Goal: Task Accomplishment & Management: Use online tool/utility

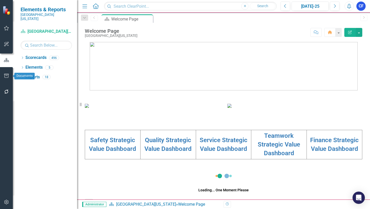
click at [7, 75] on icon "button" at bounding box center [6, 76] width 5 height 4
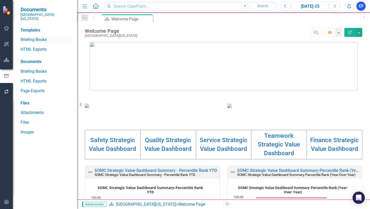
click at [36, 37] on link "Briefing Books" at bounding box center [46, 40] width 51 height 6
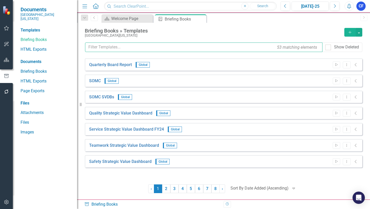
click at [132, 50] on input "text" at bounding box center [203, 47] width 237 height 9
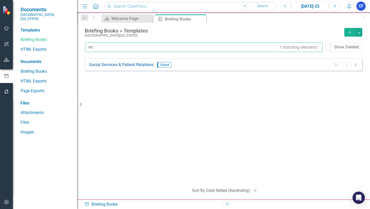
type input "s"
type input "Social Services & Patient Relations"
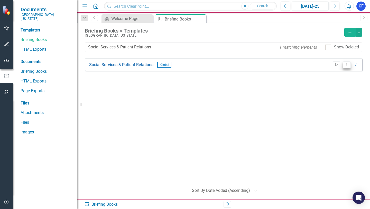
click at [348, 66] on icon "Dropdown Menu" at bounding box center [346, 64] width 4 height 3
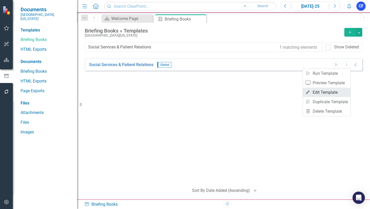
click at [329, 93] on link "Edit Edit Template" at bounding box center [326, 92] width 47 height 9
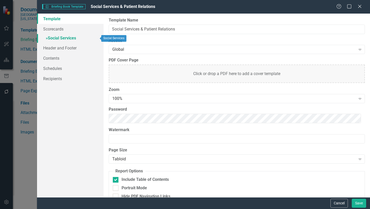
click at [64, 38] on link "» Social Services" at bounding box center [70, 38] width 66 height 9
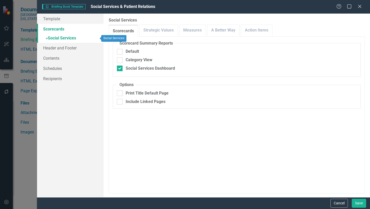
click at [55, 29] on link "Scorecards" at bounding box center [70, 29] width 66 height 10
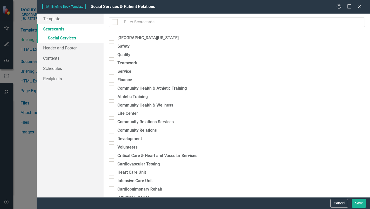
checkbox input "true"
checkbox input "false"
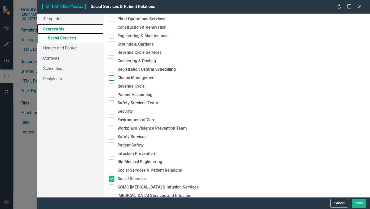
scroll to position [1257, 0]
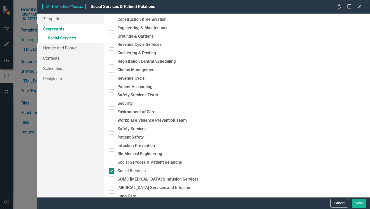
click at [112, 172] on div at bounding box center [112, 171] width 6 height 6
click at [112, 172] on input "Social Services" at bounding box center [110, 169] width 3 height 3
checkbox input "false"
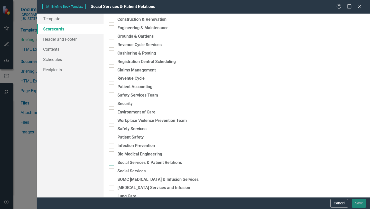
click at [111, 164] on div at bounding box center [112, 163] width 6 height 6
click at [111, 163] on input "Social Services & Patient Relations" at bounding box center [110, 161] width 3 height 3
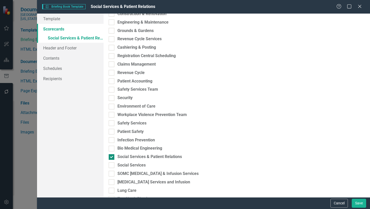
scroll to position [1257, 0]
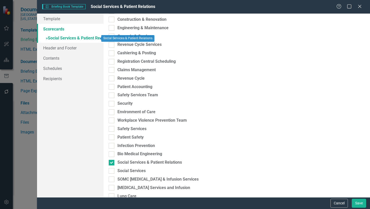
click at [77, 38] on link "» Social Services & Patient Relations" at bounding box center [70, 38] width 66 height 9
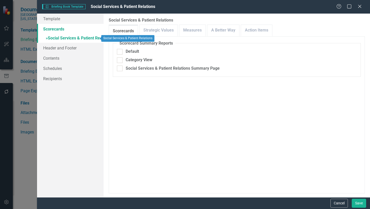
click at [72, 39] on link "» Social Services & Patient Relations" at bounding box center [70, 38] width 66 height 9
click at [81, 7] on span "Briefing Book Template Briefing Book Template" at bounding box center [63, 6] width 43 height 5
click at [59, 28] on link "Scorecards" at bounding box center [70, 29] width 66 height 10
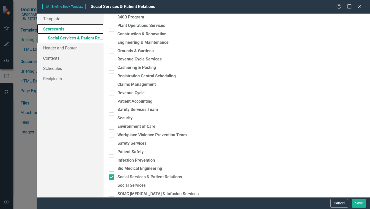
scroll to position [1309, 0]
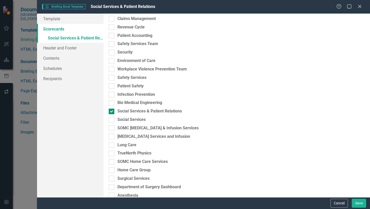
click at [159, 111] on div "Social Services & Patient Relations" at bounding box center [149, 112] width 64 height 6
click at [112, 111] on input "Social Services & Patient Relations" at bounding box center [110, 110] width 3 height 3
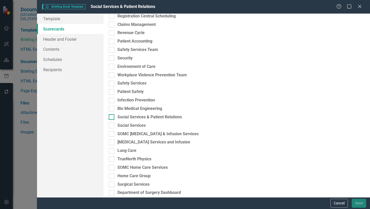
scroll to position [1315, 0]
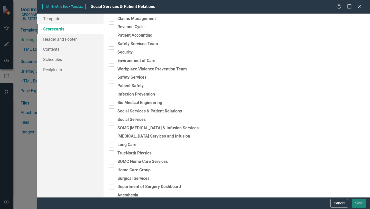
click at [62, 31] on link "Scorecards" at bounding box center [70, 29] width 66 height 10
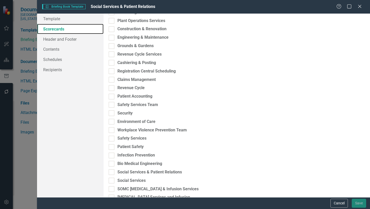
scroll to position [1263, 0]
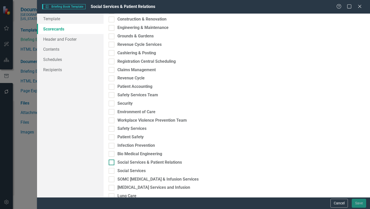
click at [113, 161] on div at bounding box center [112, 163] width 6 height 6
click at [112, 161] on input "Social Services & Patient Relations" at bounding box center [110, 161] width 3 height 3
checkbox input "true"
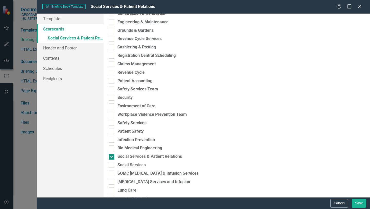
scroll to position [1258, 0]
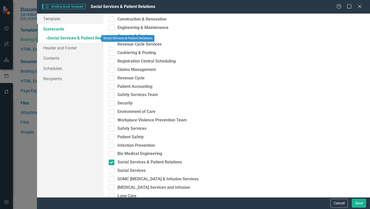
click at [74, 38] on link "» Social Services & Patient Relations" at bounding box center [70, 38] width 66 height 9
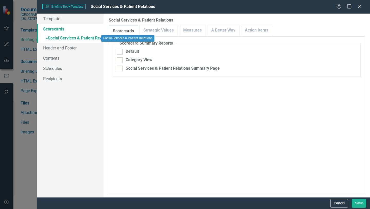
click at [57, 38] on link "» Social Services & Patient Relations" at bounding box center [70, 38] width 66 height 9
click at [337, 205] on button "Cancel" at bounding box center [338, 203] width 17 height 9
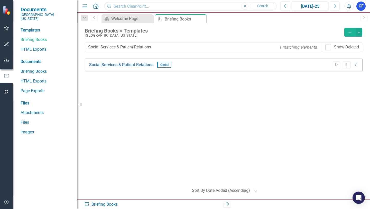
click at [349, 33] on icon "Add" at bounding box center [349, 33] width 5 height 4
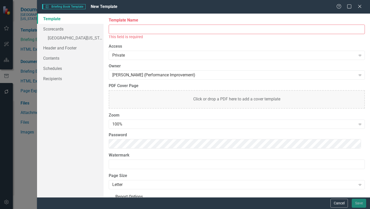
click at [125, 30] on input "Template Name" at bounding box center [237, 29] width 256 height 9
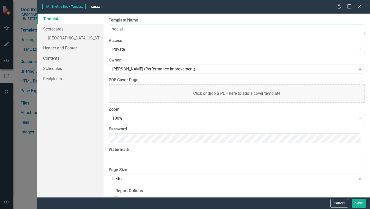
type input "Social Services & Patient Relations"
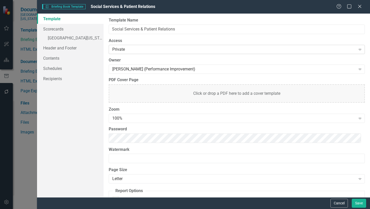
click at [357, 50] on icon "Expand" at bounding box center [359, 49] width 5 height 4
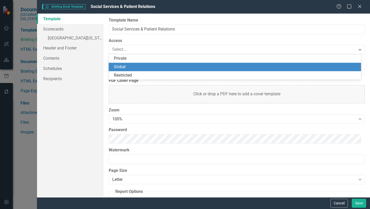
click at [121, 68] on div "Global" at bounding box center [236, 67] width 244 height 6
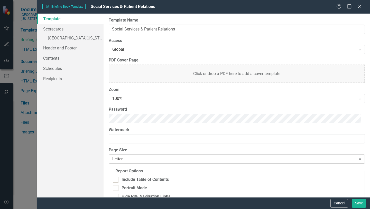
click at [357, 159] on icon "Expand" at bounding box center [359, 159] width 5 height 4
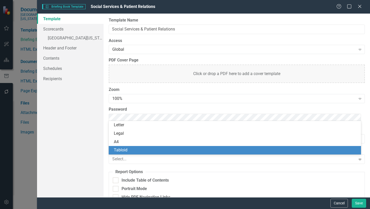
click at [124, 152] on div "Tabloid" at bounding box center [236, 151] width 244 height 6
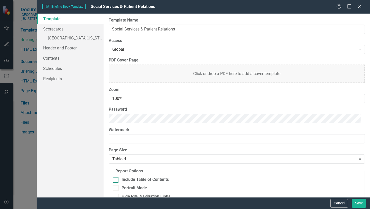
click at [114, 180] on input "Include Table of Contents" at bounding box center [114, 178] width 3 height 3
checkbox input "true"
click at [55, 30] on link "Scorecards" at bounding box center [70, 29] width 66 height 10
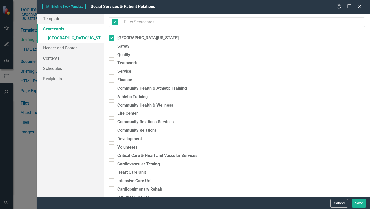
checkbox input "true"
checkbox input "false"
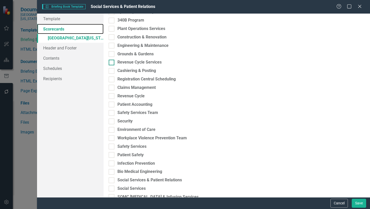
scroll to position [1283, 0]
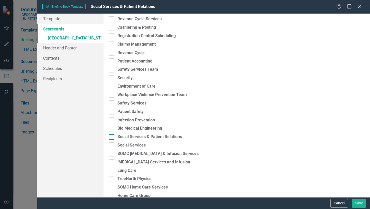
click at [112, 137] on input "Social Services & Patient Relations" at bounding box center [110, 135] width 3 height 3
checkbox input "true"
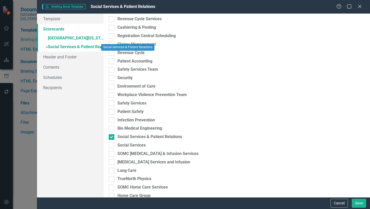
click at [65, 45] on link "» Social Services & Patient Relations" at bounding box center [70, 47] width 66 height 9
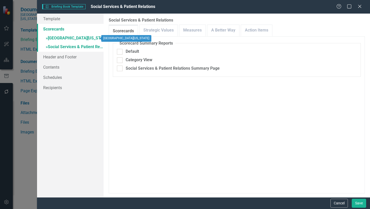
click at [63, 39] on link "» [GEOGRAPHIC_DATA][US_STATE]" at bounding box center [70, 38] width 66 height 9
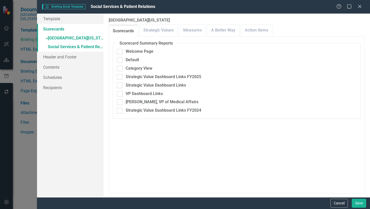
click at [62, 30] on link "Scorecards" at bounding box center [70, 29] width 66 height 10
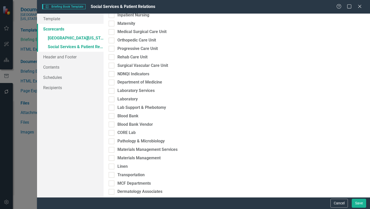
scroll to position [0, 0]
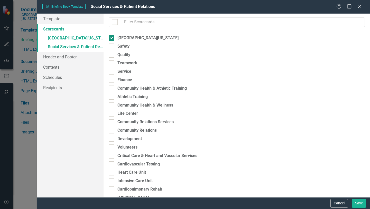
click at [111, 38] on input "[GEOGRAPHIC_DATA][US_STATE]" at bounding box center [110, 36] width 3 height 3
checkbox input "false"
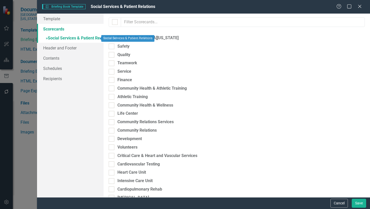
click at [71, 39] on link "» Social Services & Patient Relations" at bounding box center [70, 38] width 66 height 9
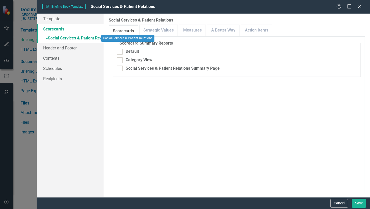
click at [46, 38] on span "»" at bounding box center [47, 38] width 2 height 5
click at [62, 36] on link "» Social Services & Patient Relations" at bounding box center [70, 38] width 66 height 9
click at [336, 204] on button "Cancel" at bounding box center [338, 203] width 17 height 9
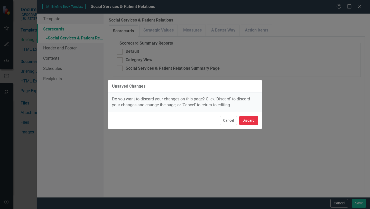
click at [251, 120] on button "Discard" at bounding box center [248, 120] width 19 height 9
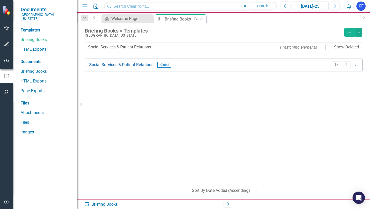
click at [201, 19] on icon at bounding box center [201, 19] width 3 height 3
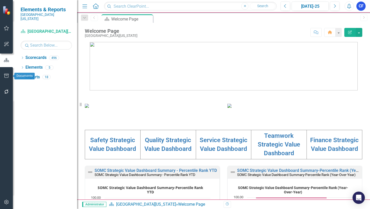
click at [8, 76] on icon "button" at bounding box center [6, 76] width 5 height 4
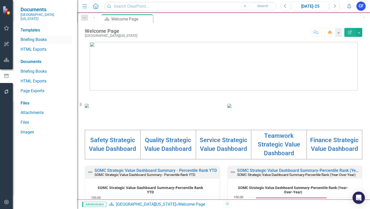
click at [38, 37] on link "Briefing Books" at bounding box center [46, 40] width 51 height 6
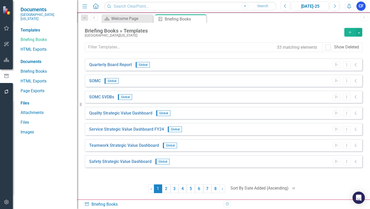
click at [348, 33] on icon "Add" at bounding box center [349, 33] width 5 height 4
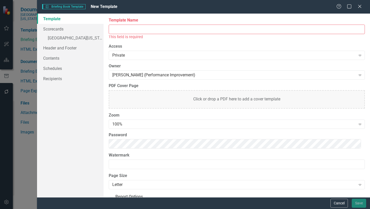
click at [134, 30] on input "Template Name" at bounding box center [237, 29] width 256 height 9
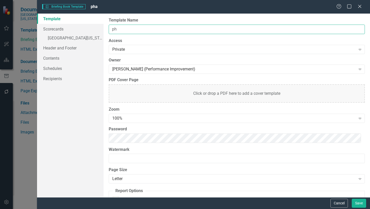
type input "p"
type input "Information Services"
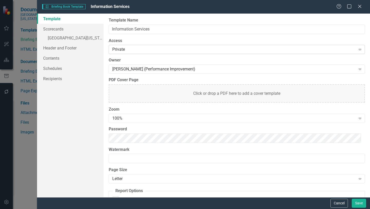
click at [358, 50] on icon at bounding box center [359, 50] width 3 height 2
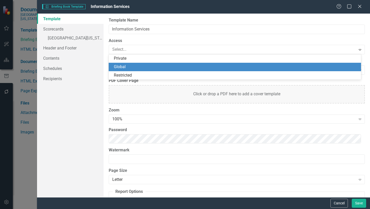
click at [121, 67] on div "Global" at bounding box center [236, 67] width 244 height 6
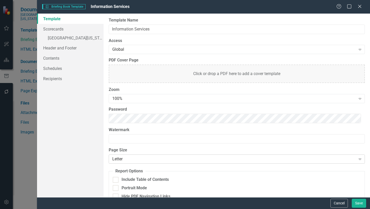
click at [124, 161] on div "Letter" at bounding box center [233, 160] width 243 height 6
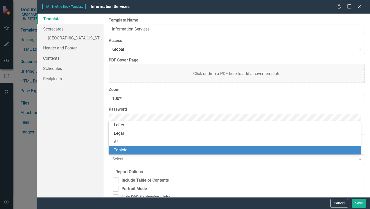
click at [125, 149] on div "Tabloid" at bounding box center [236, 151] width 244 height 6
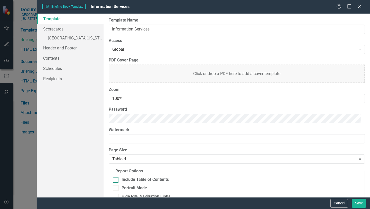
click at [115, 180] on input "Include Table of Contents" at bounding box center [114, 178] width 3 height 3
checkbox input "true"
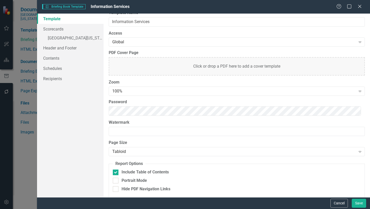
scroll to position [12, 0]
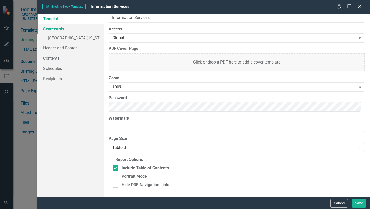
click at [47, 30] on link "Scorecards" at bounding box center [70, 29] width 66 height 10
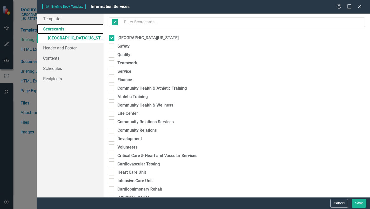
checkbox input "false"
click at [112, 37] on div at bounding box center [112, 38] width 6 height 6
click at [112, 37] on input "[GEOGRAPHIC_DATA][US_STATE]" at bounding box center [110, 36] width 3 height 3
checkbox input "false"
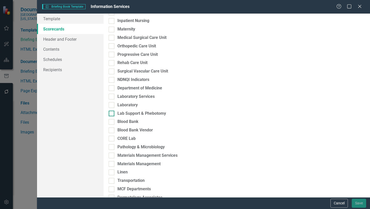
scroll to position [385, 0]
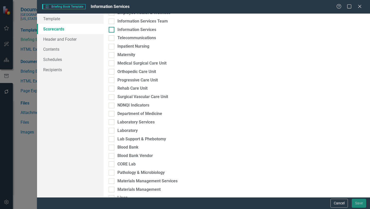
click at [111, 29] on input "Information Services" at bounding box center [110, 28] width 3 height 3
checkbox input "true"
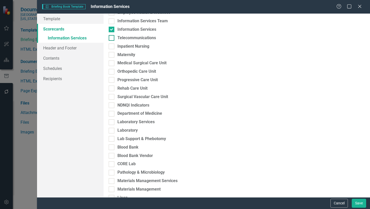
click at [111, 39] on div at bounding box center [112, 38] width 6 height 6
click at [111, 38] on input "Telecommunications" at bounding box center [110, 36] width 3 height 3
checkbox input "true"
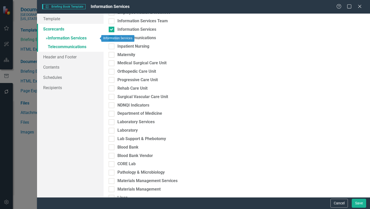
click at [79, 38] on link "» Information Services" at bounding box center [70, 38] width 66 height 9
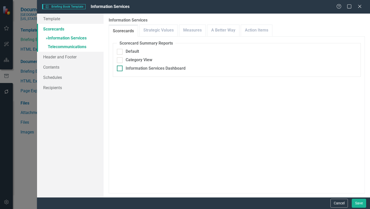
click at [120, 68] on input "Information Services Dashboard" at bounding box center [118, 67] width 3 height 3
checkbox input "true"
click at [121, 102] on div at bounding box center [120, 102] width 6 height 6
click at [120, 102] on input "Include Linked Pages" at bounding box center [118, 100] width 3 height 3
checkbox input "true"
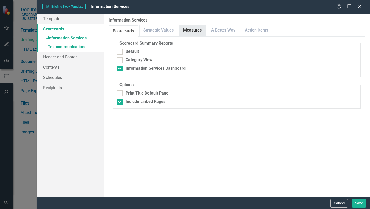
click at [192, 30] on link "Measures" at bounding box center [192, 30] width 26 height 11
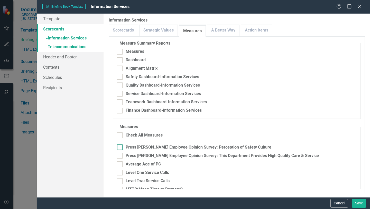
click at [120, 145] on input "Press [PERSON_NAME] Employee Opinion Survey: Perception of Safety Culture" at bounding box center [118, 146] width 3 height 3
checkbox input "true"
click at [119, 156] on input "Press [PERSON_NAME] Employee Opinion Survey: This Department Provides High Qual…" at bounding box center [118, 154] width 3 height 3
checkbox input "true"
click at [120, 164] on input "Average Age of PC" at bounding box center [118, 163] width 3 height 3
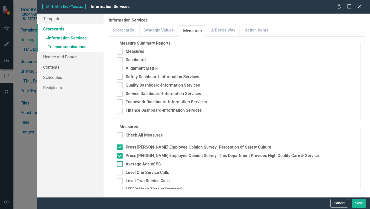
checkbox input "true"
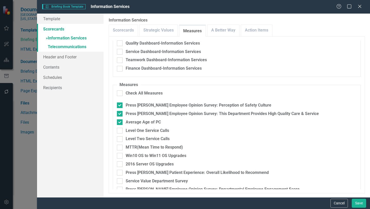
scroll to position [51, 0]
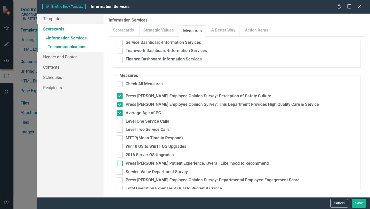
click at [119, 163] on input "Press [PERSON_NAME] Patient Experience: Overall Likelihood to Recommend" at bounding box center [118, 162] width 3 height 3
checkbox input "true"
click at [120, 181] on input "Press [PERSON_NAME] Employee Opinion Survey: Departmental Employee Engagement S…" at bounding box center [118, 179] width 3 height 3
checkbox input "true"
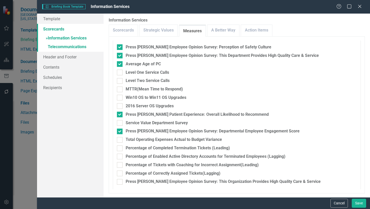
scroll to position [101, 0]
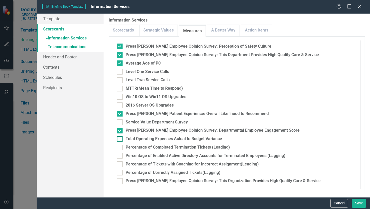
click at [119, 139] on input "Total Operating Expenses Actual to Budget Variance" at bounding box center [118, 138] width 3 height 3
checkbox input "true"
click at [230, 30] on link "A Better Way" at bounding box center [223, 30] width 32 height 11
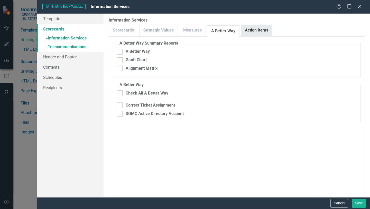
click at [257, 30] on link "Action Items" at bounding box center [256, 30] width 31 height 11
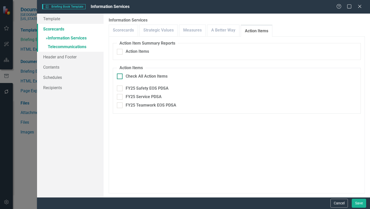
click at [120, 77] on div at bounding box center [120, 77] width 6 height 6
click at [120, 77] on input "Check All Action Items" at bounding box center [118, 75] width 3 height 3
checkbox input "true"
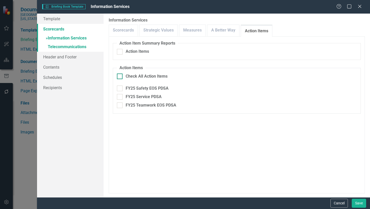
checkbox input "true"
click at [61, 47] on link "» Telecommunications" at bounding box center [70, 47] width 66 height 9
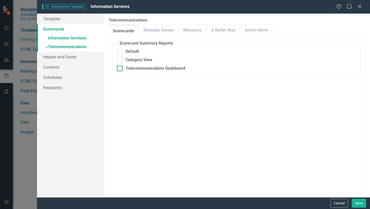
click at [118, 68] on input "Telecommunications Dashboard" at bounding box center [118, 67] width 3 height 3
checkbox input "true"
click at [119, 102] on input "Include Linked Pages" at bounding box center [118, 100] width 3 height 3
checkbox input "true"
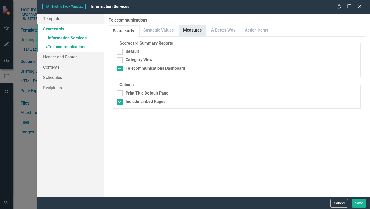
click at [191, 31] on link "Measures" at bounding box center [192, 30] width 26 height 11
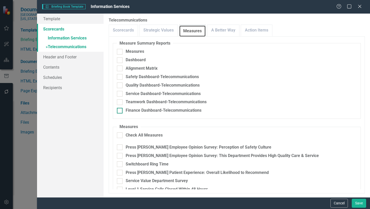
scroll to position [26, 0]
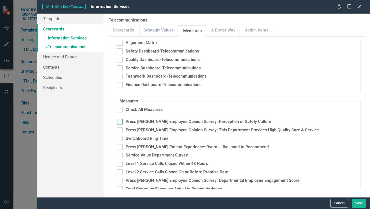
click at [117, 121] on input "Press [PERSON_NAME] Employee Opinion Survey: Perception of Safety Culture" at bounding box center [118, 120] width 3 height 3
checkbox input "true"
click at [122, 131] on div at bounding box center [120, 131] width 6 height 6
click at [120, 131] on input "Press [PERSON_NAME] Employee Opinion Survey: This Department Provides High Qual…" at bounding box center [118, 129] width 3 height 3
checkbox input "true"
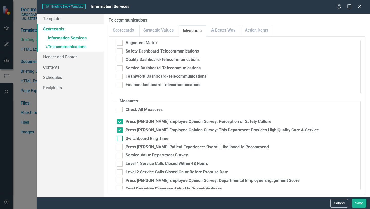
click at [120, 139] on input "Switchboard Ring Time" at bounding box center [118, 137] width 3 height 3
checkbox input "true"
click at [120, 147] on input "Press [PERSON_NAME] Patient Experience: Overall Likelihood to Recommend" at bounding box center [118, 145] width 3 height 3
checkbox input "true"
click at [119, 164] on input "Level 1 Service Calls Closed Within 48 Hours" at bounding box center [118, 162] width 3 height 3
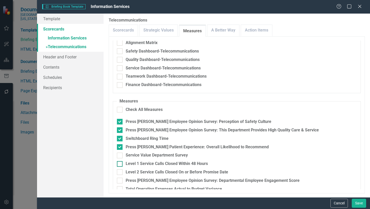
checkbox input "true"
click at [120, 171] on input "Level 2 Service Calls Closed On or Before Promise Date" at bounding box center [118, 171] width 3 height 3
checkbox input "true"
click at [119, 181] on input "Press [PERSON_NAME] Employee Opinion Survey: Departmental Employee Engagement S…" at bounding box center [118, 179] width 3 height 3
checkbox input "true"
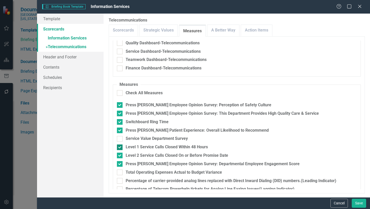
scroll to position [51, 0]
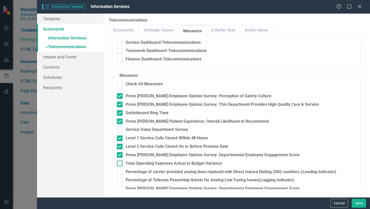
click at [121, 164] on div at bounding box center [120, 164] width 6 height 6
click at [120, 164] on input "Total Operating Expenses Actual to Budget Variance" at bounding box center [118, 162] width 3 height 3
checkbox input "true"
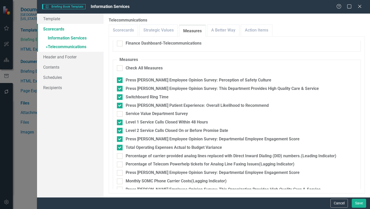
scroll to position [76, 0]
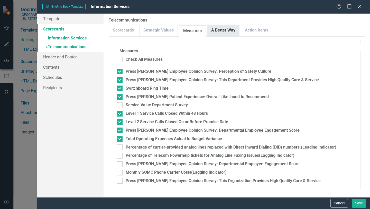
click at [229, 31] on link "A Better Way" at bounding box center [223, 30] width 32 height 11
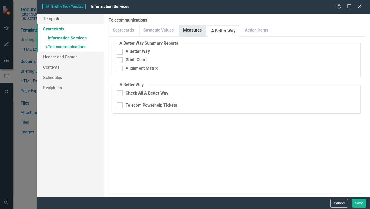
click at [201, 30] on link "Measures" at bounding box center [192, 30] width 26 height 11
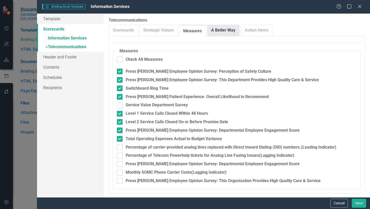
click at [226, 33] on link "A Better Way" at bounding box center [223, 30] width 32 height 11
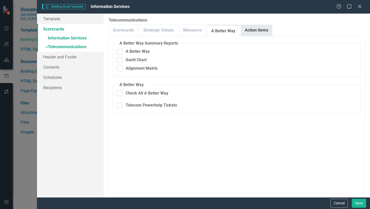
click at [253, 29] on link "Action Items" at bounding box center [256, 30] width 31 height 11
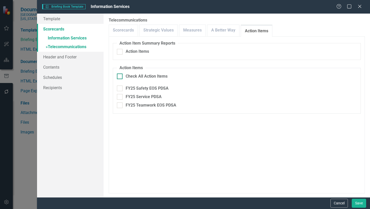
click at [120, 76] on input "Check All Action Items" at bounding box center [118, 75] width 3 height 3
checkbox input "true"
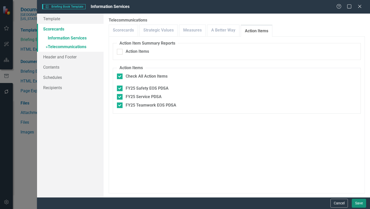
click at [357, 205] on button "Save" at bounding box center [358, 203] width 14 height 9
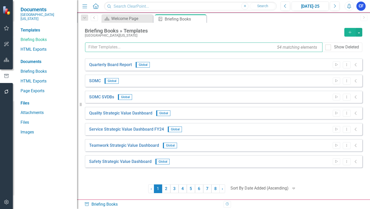
click at [119, 47] on input "text" at bounding box center [203, 47] width 237 height 9
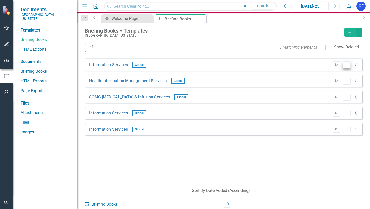
type input "inf"
click at [346, 65] on icon "Dropdown Menu" at bounding box center [346, 64] width 4 height 3
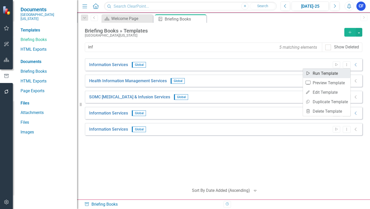
click at [331, 73] on link "Start Run Template" at bounding box center [326, 73] width 47 height 9
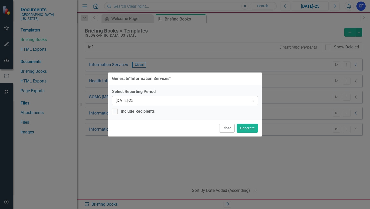
click at [252, 101] on icon "Expand" at bounding box center [252, 101] width 5 height 4
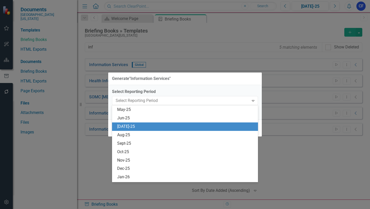
scroll to position [371, 0]
click at [130, 127] on div "Jun-25" at bounding box center [186, 127] width 138 height 6
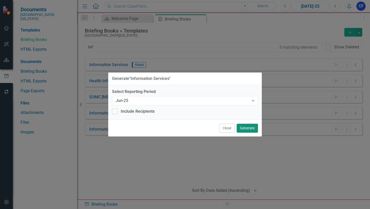
click at [245, 129] on button "Generate" at bounding box center [246, 128] width 21 height 9
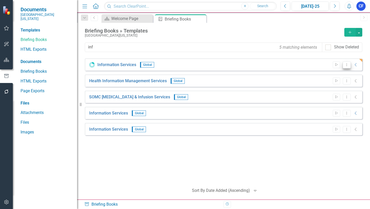
click at [346, 65] on icon "Dropdown Menu" at bounding box center [346, 64] width 4 height 3
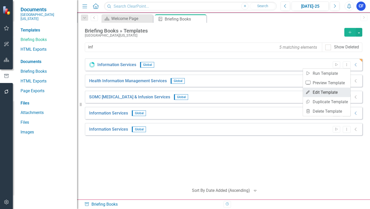
click at [328, 92] on link "Edit Edit Template" at bounding box center [326, 92] width 47 height 9
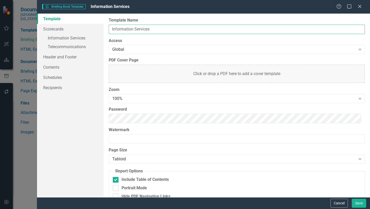
click at [153, 30] on input "Information Services" at bounding box center [237, 29] width 256 height 9
type input "Information Services FY25"
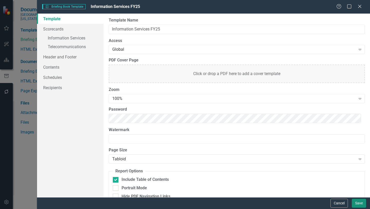
click at [358, 204] on button "Save" at bounding box center [358, 203] width 14 height 9
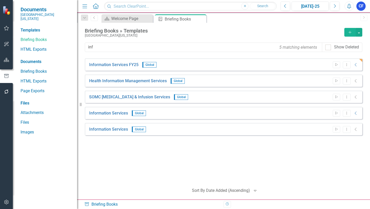
click at [347, 6] on icon "Alerts" at bounding box center [348, 6] width 5 height 5
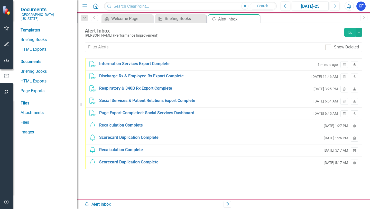
click at [355, 65] on icon at bounding box center [353, 64] width 3 height 3
click at [344, 65] on icon "Trash" at bounding box center [344, 64] width 4 height 3
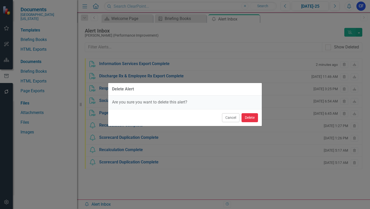
click at [252, 119] on button "Delete" at bounding box center [249, 117] width 16 height 9
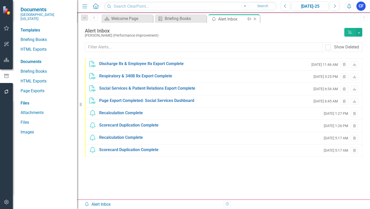
click at [254, 18] on icon "Close" at bounding box center [254, 19] width 5 height 4
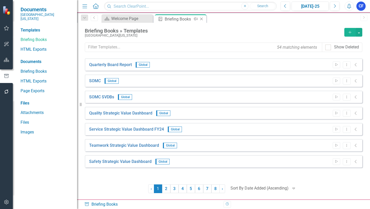
click at [203, 19] on icon "Close" at bounding box center [201, 19] width 5 height 4
